Goal: Task Accomplishment & Management: Manage account settings

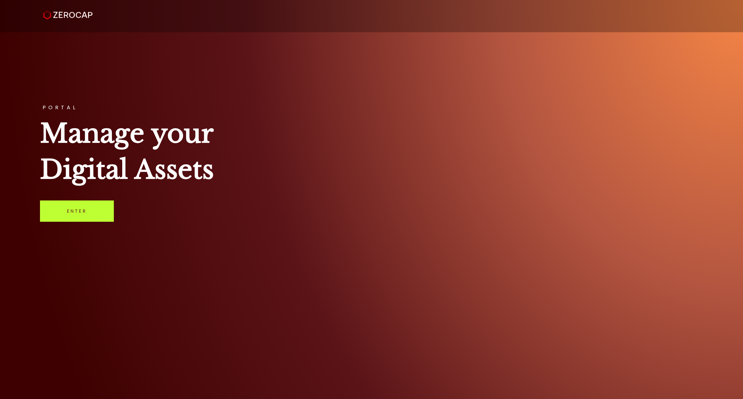
click at [70, 209] on link "Enter" at bounding box center [77, 210] width 74 height 21
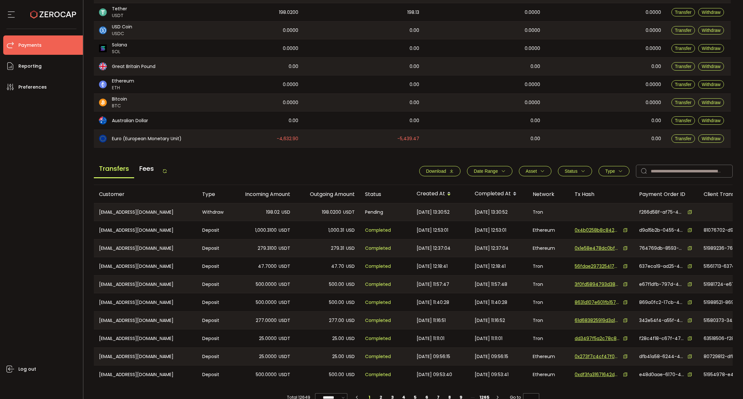
scroll to position [123, 0]
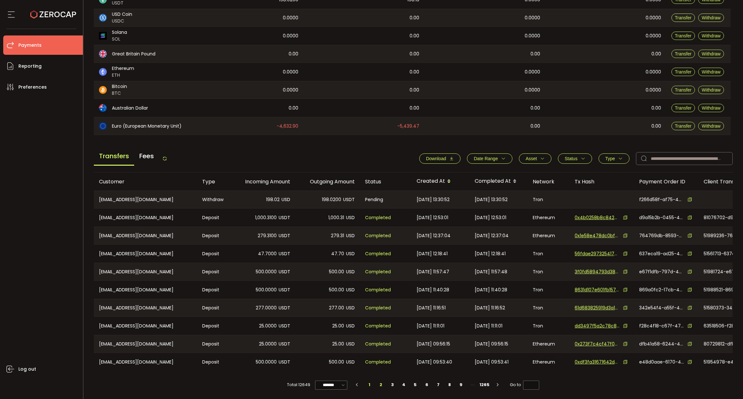
click at [378, 385] on li "2" at bounding box center [381, 384] width 12 height 9
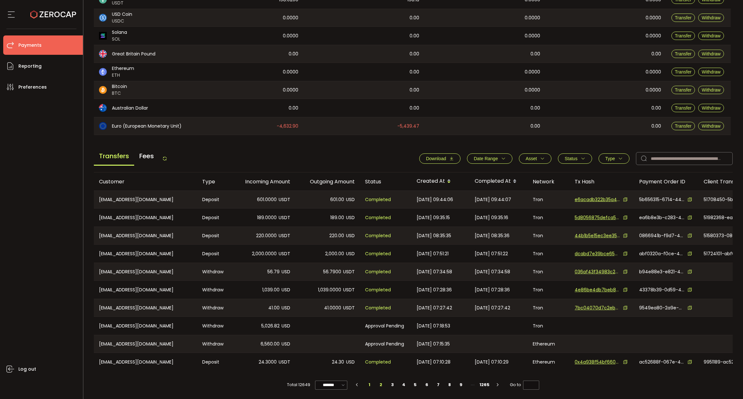
click at [366, 383] on li "1" at bounding box center [370, 384] width 12 height 9
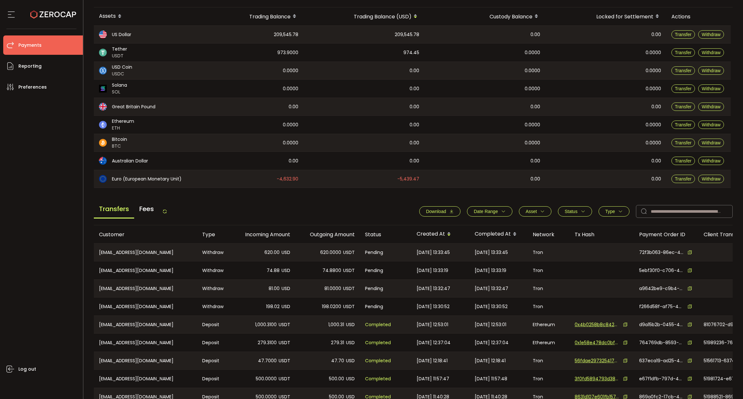
scroll to position [123, 0]
